Goal: Information Seeking & Learning: Learn about a topic

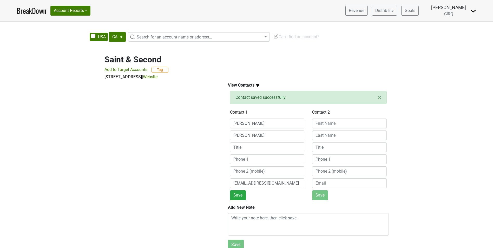
select select "CA"
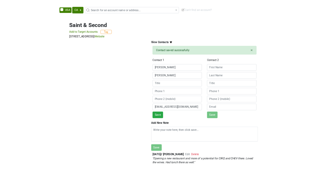
scroll to position [30, 0]
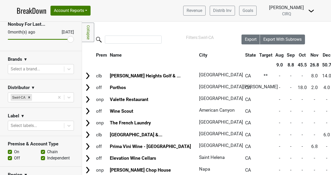
click at [41, 11] on link "BreakDown" at bounding box center [32, 10] width 30 height 11
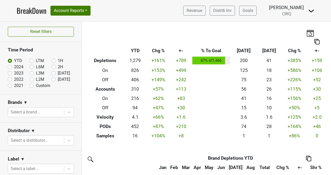
click at [25, 11] on link "BreakDown" at bounding box center [32, 10] width 30 height 11
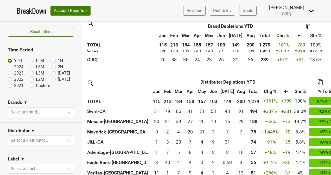
scroll to position [137, 0]
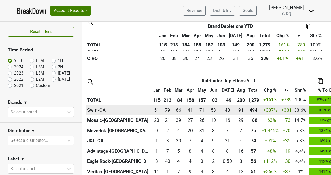
click at [93, 109] on th "Swirl-CA" at bounding box center [118, 110] width 65 height 10
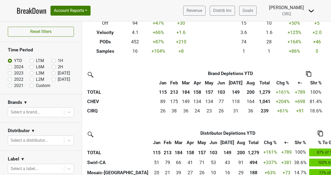
scroll to position [0, 0]
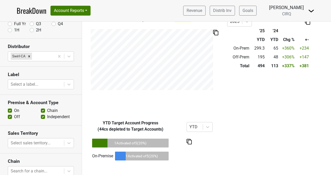
scroll to position [97, 0]
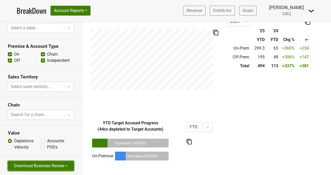
click at [50, 164] on button "Download Business Review" at bounding box center [41, 166] width 66 height 10
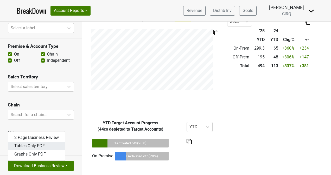
click at [39, 142] on link "Tables Only PDF" at bounding box center [36, 146] width 57 height 8
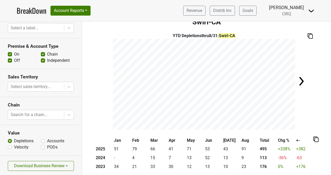
scroll to position [0, 0]
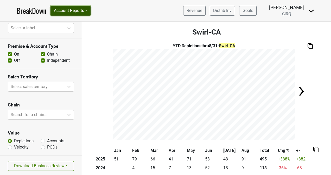
click at [87, 11] on button "Account Reports" at bounding box center [70, 11] width 40 height 10
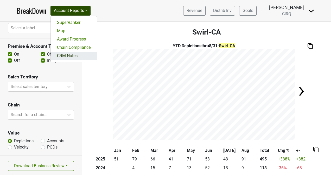
click at [77, 58] on link "CRM Notes" at bounding box center [74, 56] width 46 height 8
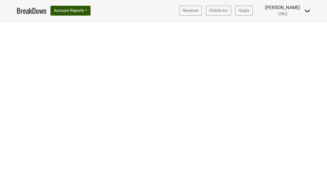
select select "CA"
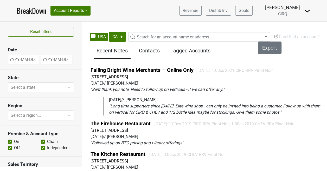
click at [147, 36] on span "Search for an account name or address..." at bounding box center [174, 37] width 75 height 5
click at [156, 70] on link "Falling Bright Wine Merchants — Online Only" at bounding box center [142, 70] width 103 height 6
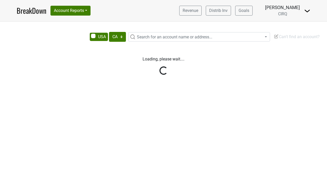
select select "CA"
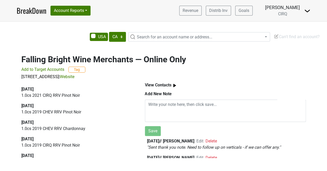
click at [173, 82] on img at bounding box center [174, 85] width 7 height 7
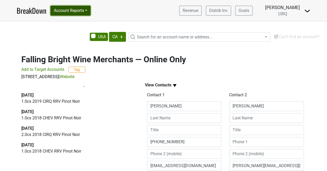
click at [88, 11] on button "Account Reports" at bounding box center [70, 11] width 40 height 10
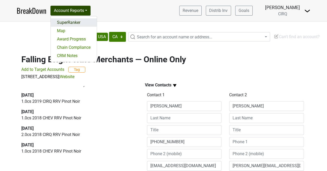
click at [76, 22] on link "SuperRanker" at bounding box center [74, 22] width 46 height 8
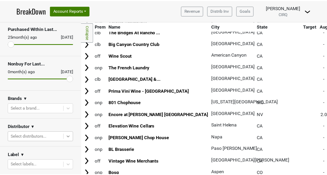
scroll to position [46, 0]
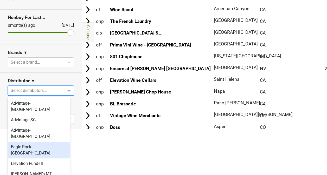
click at [66, 129] on body "BreakDown Account Reports SuperRanker Map Award Progress Chain Compliance CRM N…" at bounding box center [163, 41] width 327 height 175
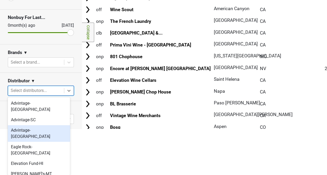
click at [35, 125] on div "Advintage-[GEOGRAPHIC_DATA]" at bounding box center [39, 133] width 62 height 17
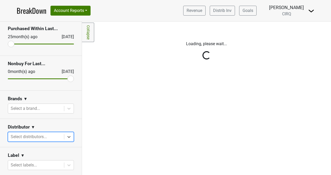
scroll to position [0, 0]
click at [41, 136] on body "BreakDown Account Reports SuperRanker Map Award Progress Chain Compliance CRM N…" at bounding box center [165, 87] width 331 height 175
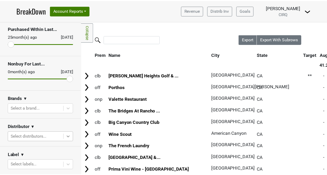
scroll to position [46, 0]
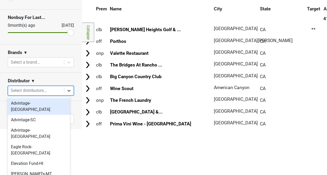
click at [67, 129] on body "BreakDown Account Reports SuperRanker Map Award Progress Chain Compliance CRM N…" at bounding box center [163, 41] width 327 height 175
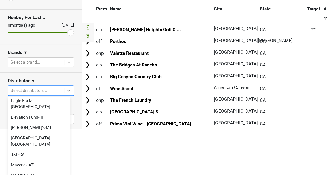
scroll to position [60, 0]
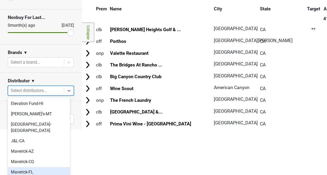
click at [46, 167] on div "Maverick-FL" at bounding box center [39, 172] width 62 height 10
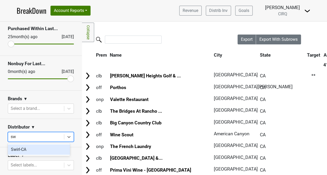
scroll to position [0, 0]
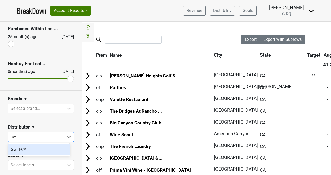
type input "s"
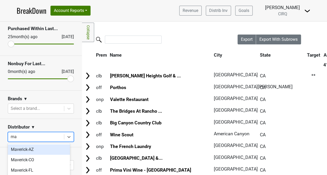
type input "mav"
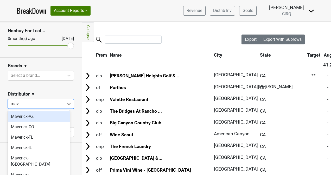
scroll to position [55, 0]
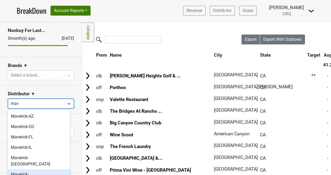
click at [46, 172] on div "Maverick-[GEOGRAPHIC_DATA]" at bounding box center [39, 178] width 62 height 17
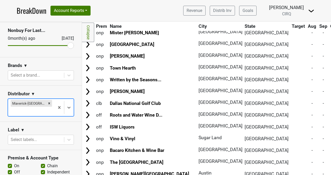
scroll to position [0, 0]
